Goal: Information Seeking & Learning: Understand process/instructions

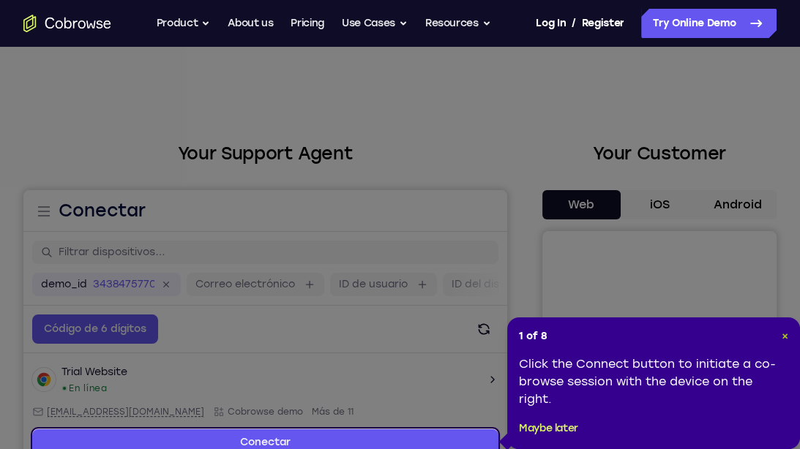
click at [783, 335] on span "×" at bounding box center [785, 336] width 7 height 12
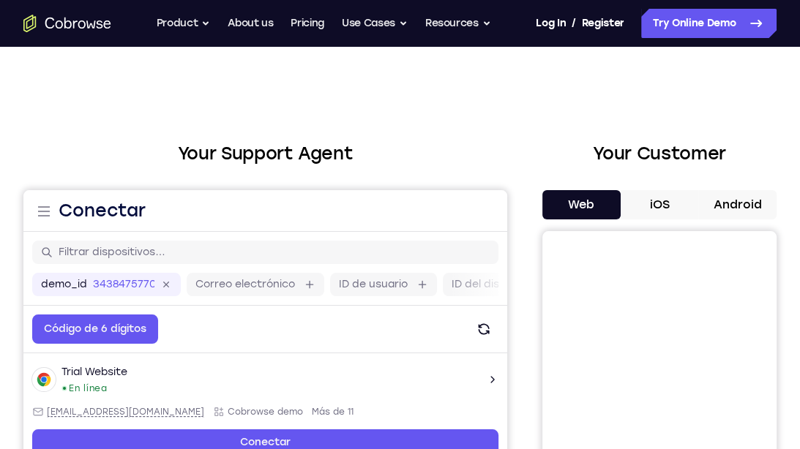
click at [760, 198] on button "Android" at bounding box center [737, 204] width 78 height 29
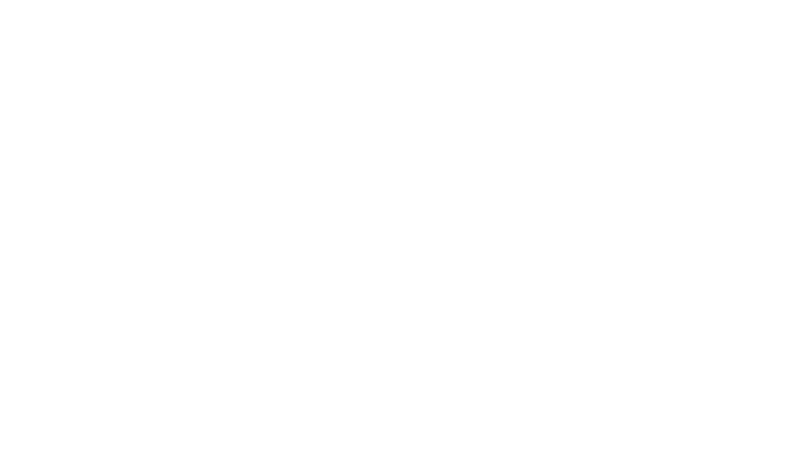
scroll to position [247, 0]
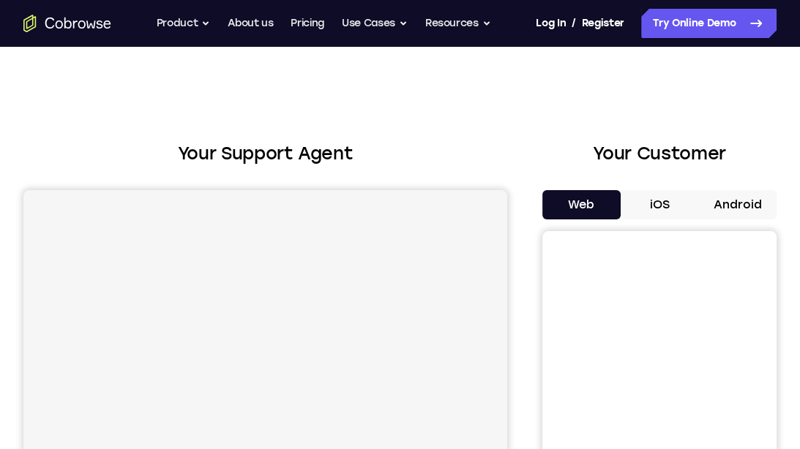
click at [749, 211] on button "Android" at bounding box center [737, 204] width 78 height 29
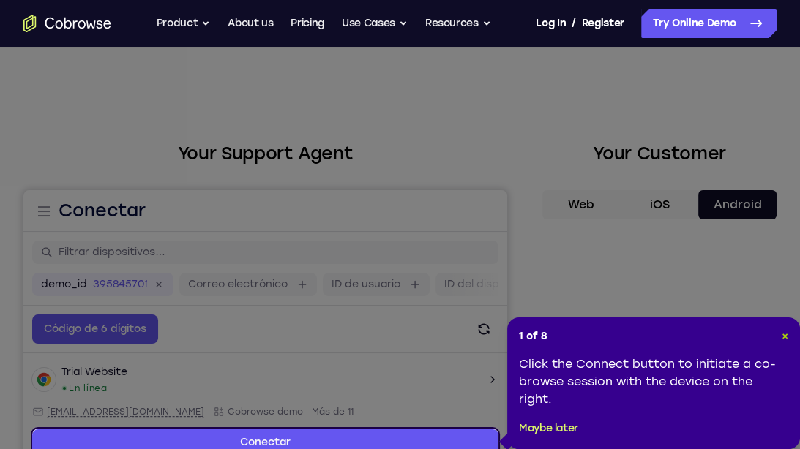
click at [786, 334] on span "×" at bounding box center [785, 336] width 7 height 12
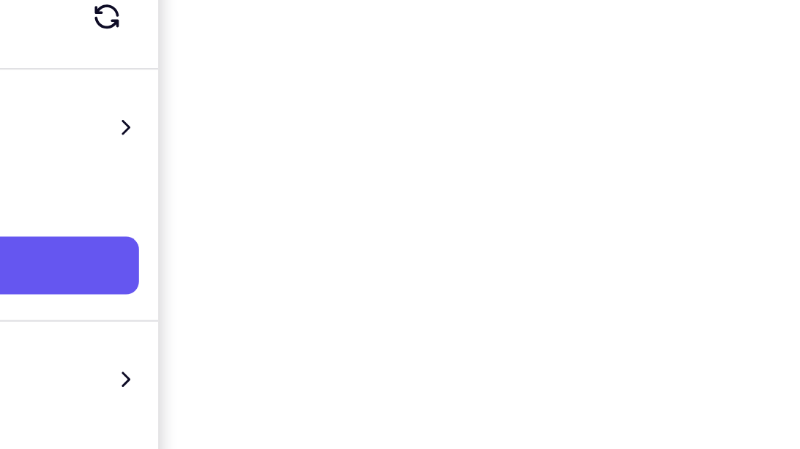
scroll to position [209, 0]
